Goal: Manage account settings

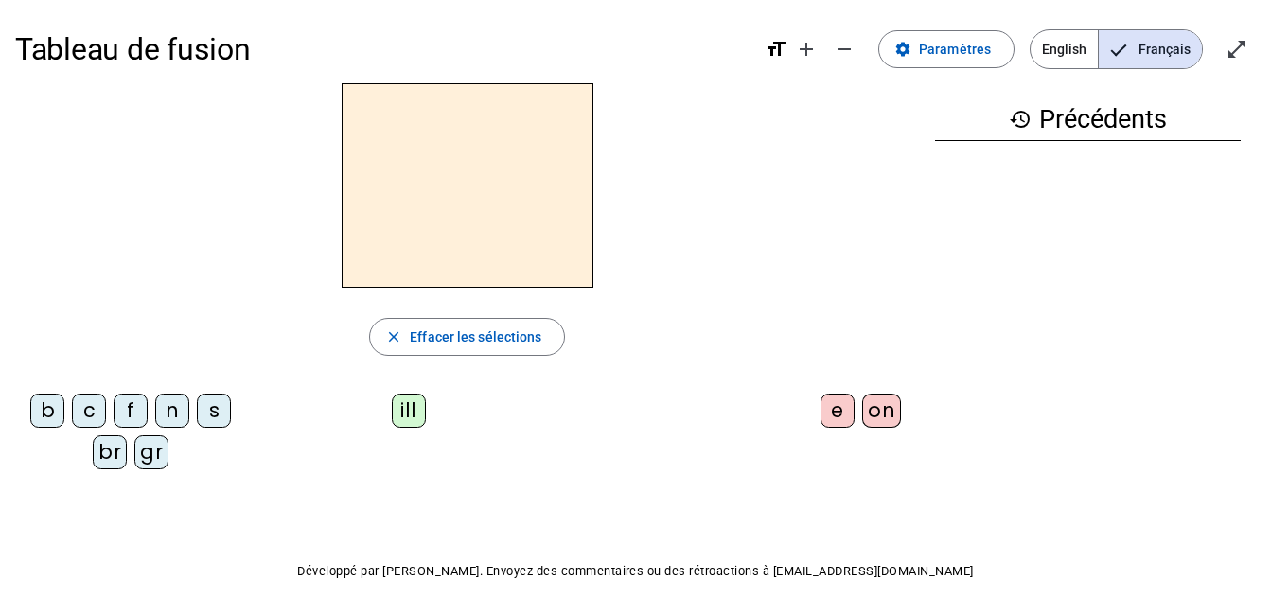
scroll to position [68, 0]
click at [935, 46] on span "Paramètres" at bounding box center [955, 49] width 72 height 23
click at [957, 51] on span "Paramètres" at bounding box center [955, 49] width 72 height 23
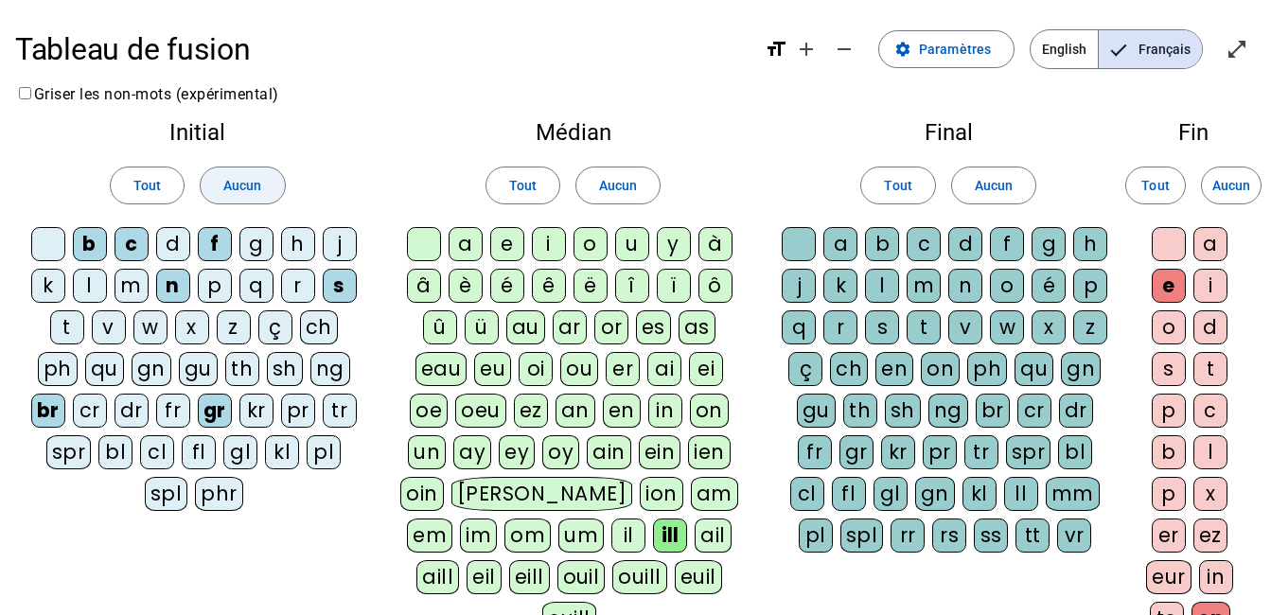
click at [226, 176] on span "Aucun" at bounding box center [242, 185] width 38 height 23
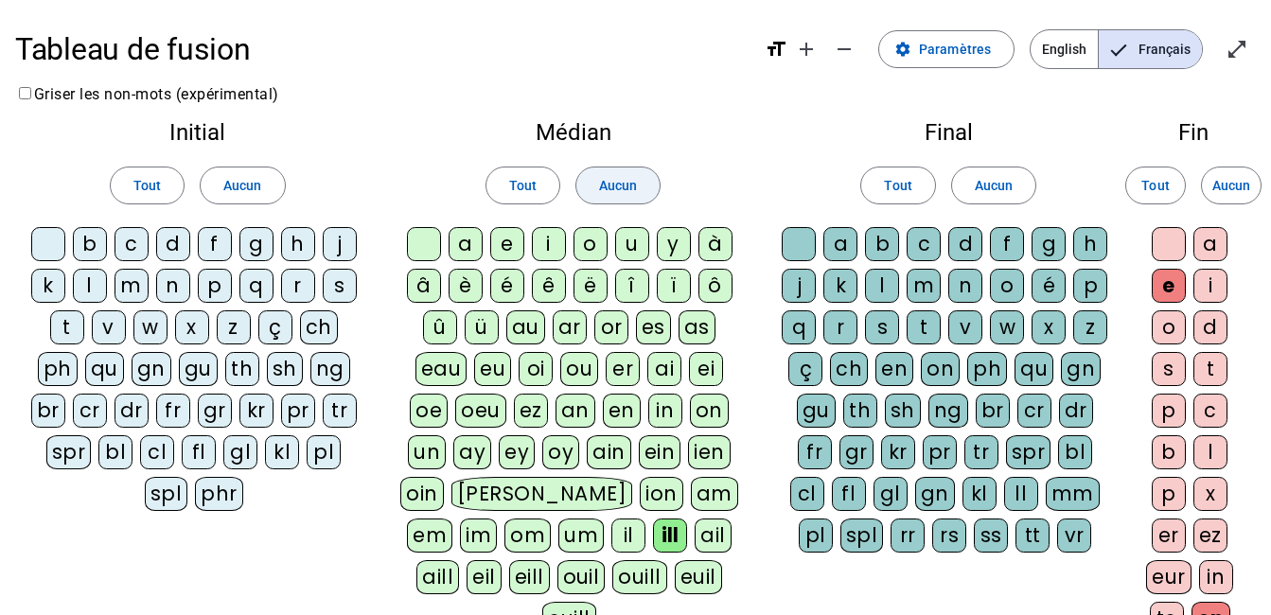
click at [615, 188] on span "Aucun" at bounding box center [618, 185] width 38 height 23
click at [1000, 185] on span "Aucun" at bounding box center [994, 185] width 38 height 23
click at [1242, 181] on span "Aucun" at bounding box center [1231, 185] width 38 height 23
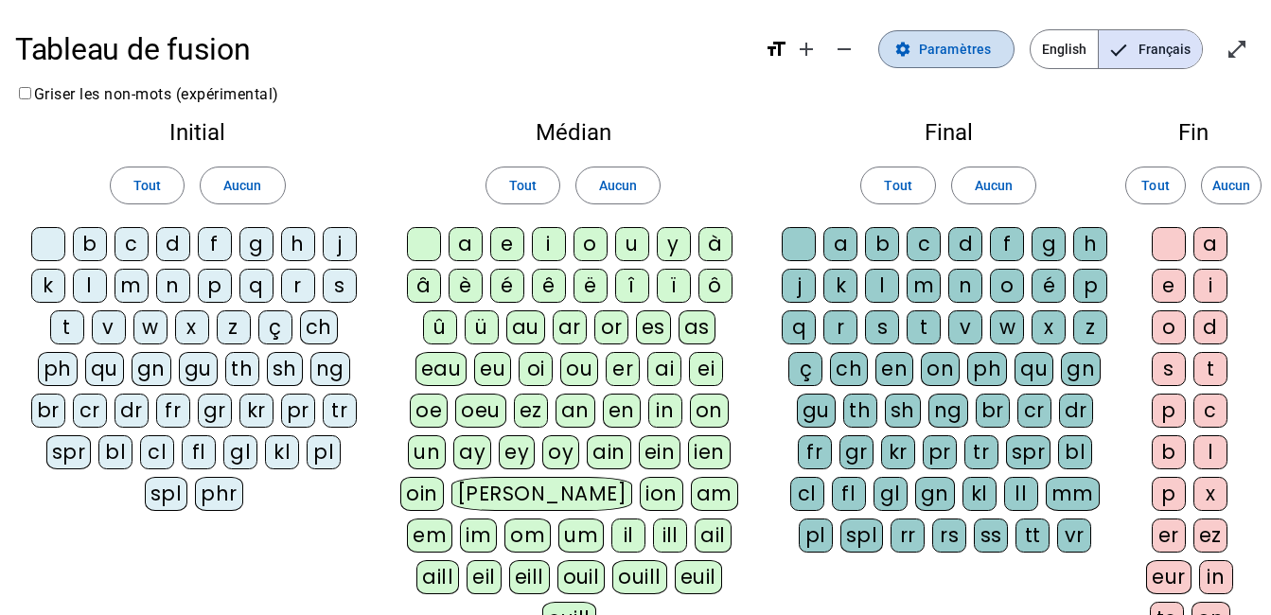
click at [930, 59] on span "Paramètres" at bounding box center [955, 49] width 72 height 23
click at [1144, 44] on span "Français" at bounding box center [1149, 49] width 103 height 38
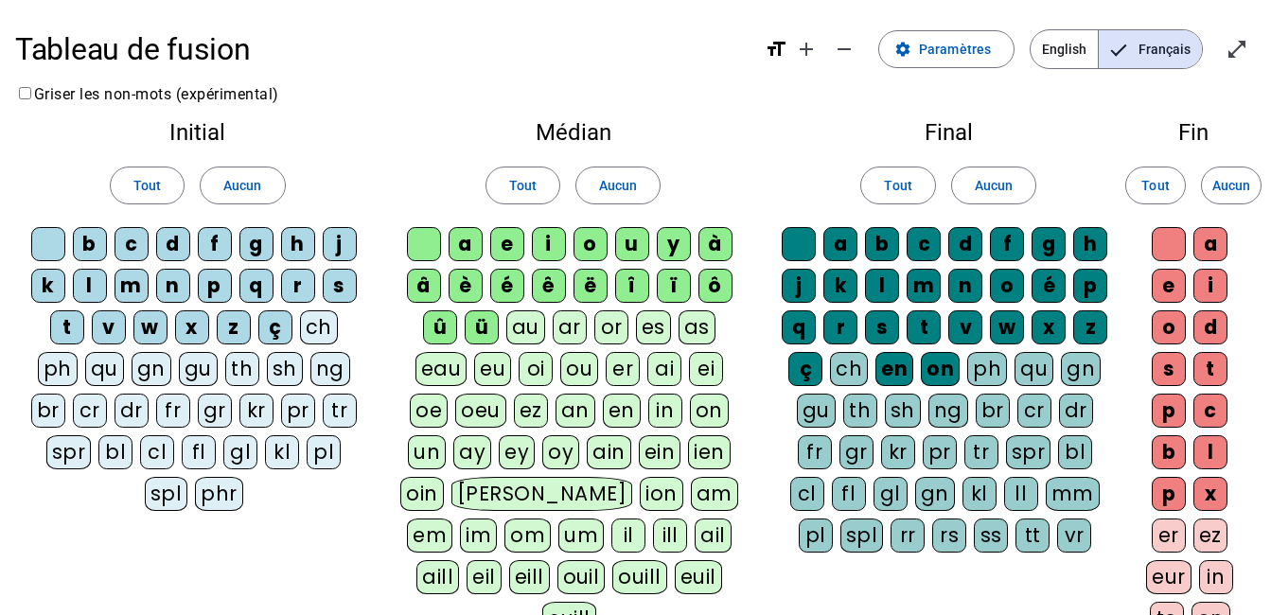
click at [1073, 48] on span "English" at bounding box center [1063, 49] width 67 height 38
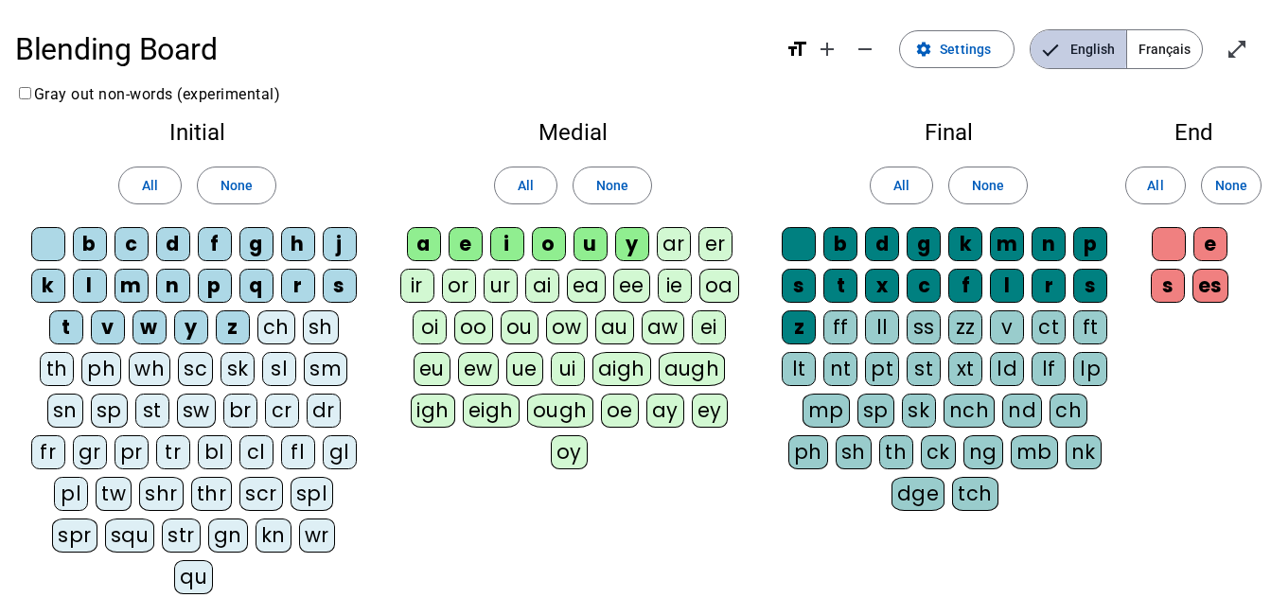
click at [1073, 48] on span "English" at bounding box center [1078, 49] width 96 height 38
click at [1150, 43] on span "Français" at bounding box center [1164, 49] width 75 height 38
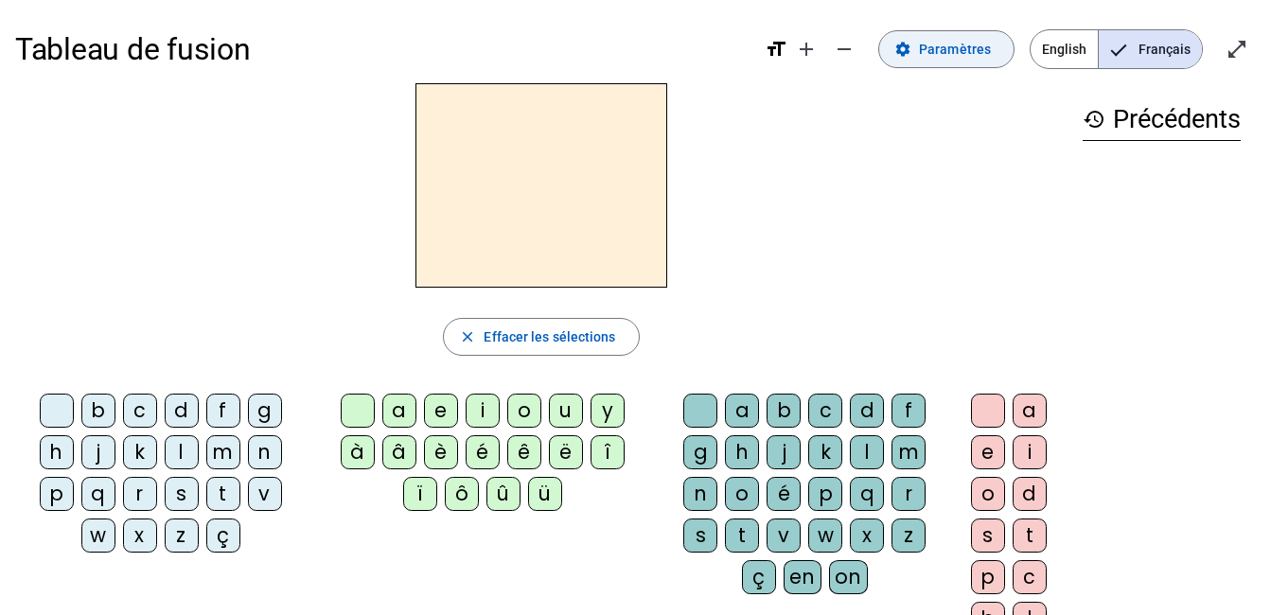
click at [939, 58] on span "Paramètres" at bounding box center [955, 49] width 72 height 23
